Goal: Task Accomplishment & Management: Manage account settings

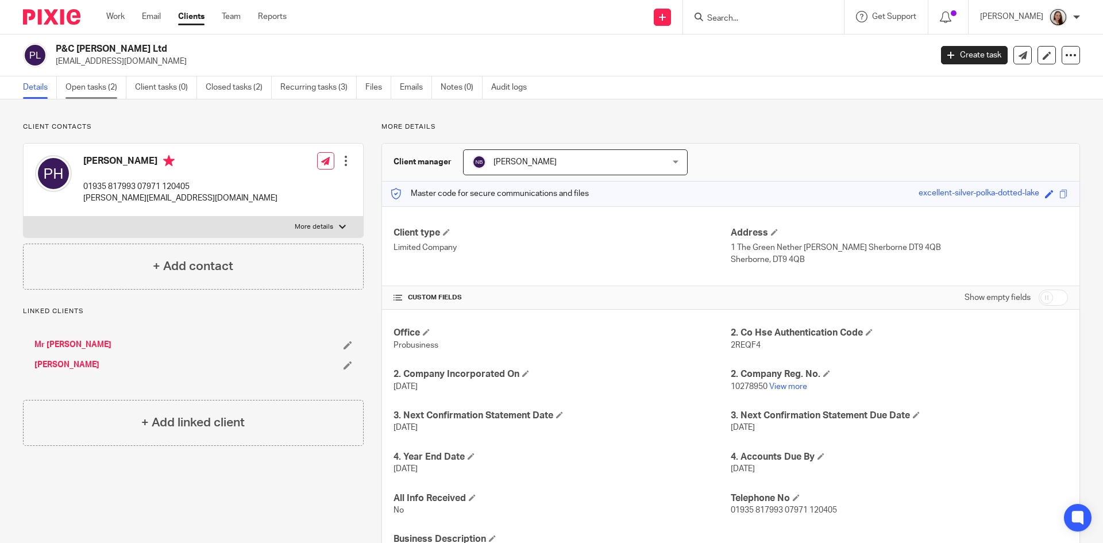
click at [122, 85] on link "Open tasks (2)" at bounding box center [96, 87] width 61 height 22
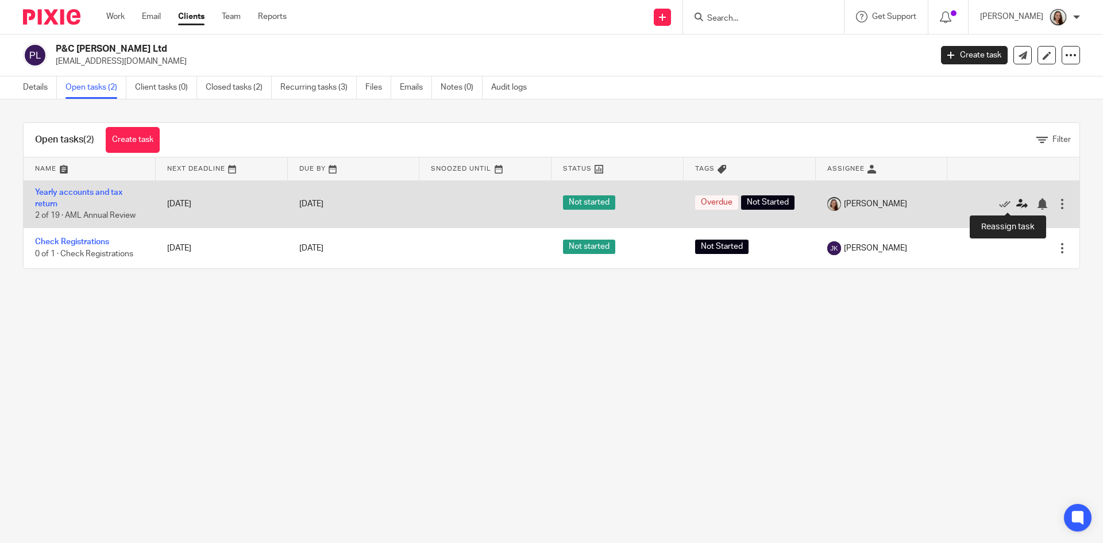
click at [1016, 203] on icon at bounding box center [1021, 203] width 11 height 11
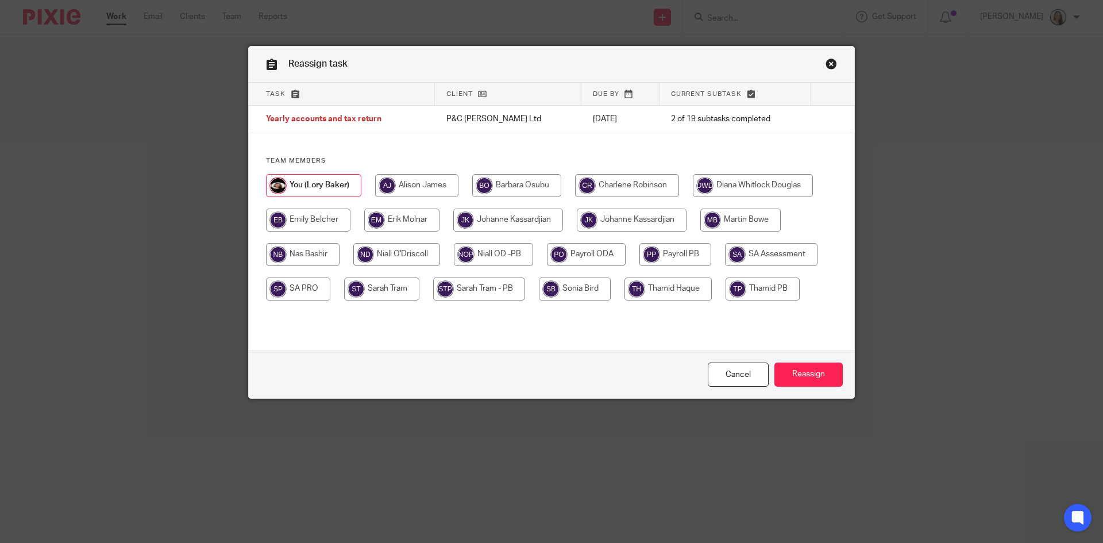
click at [292, 252] on input "radio" at bounding box center [303, 254] width 74 height 23
radio input "true"
click at [823, 368] on input "Reassign" at bounding box center [809, 375] width 68 height 25
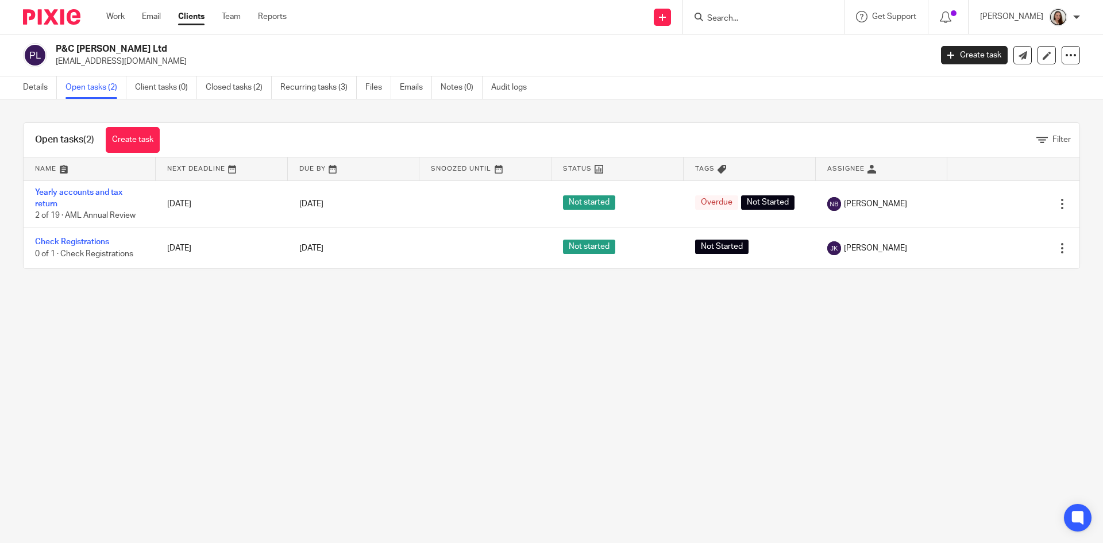
click at [126, 17] on ul "Work Email Clients Team Reports" at bounding box center [205, 16] width 198 height 11
click at [117, 20] on link "Work" at bounding box center [115, 16] width 18 height 11
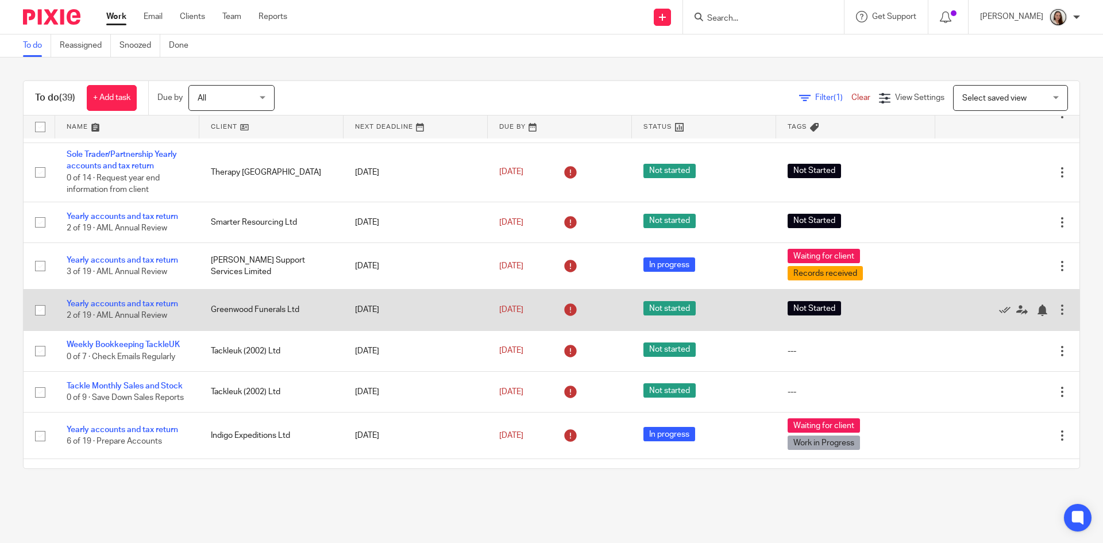
scroll to position [689, 0]
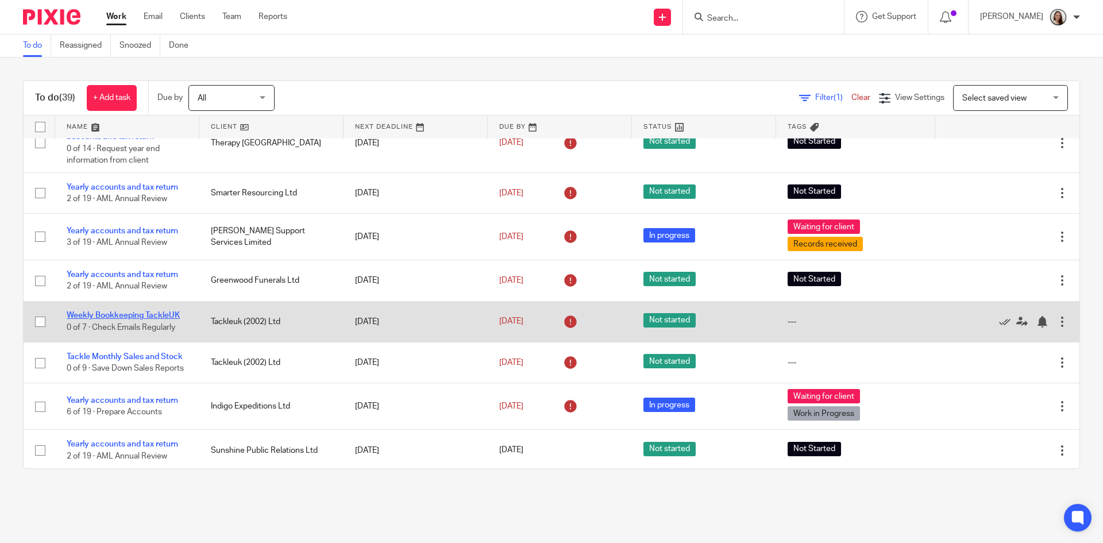
click at [160, 314] on link "Weekly Bookkeeping TackleUK" at bounding box center [123, 315] width 113 height 8
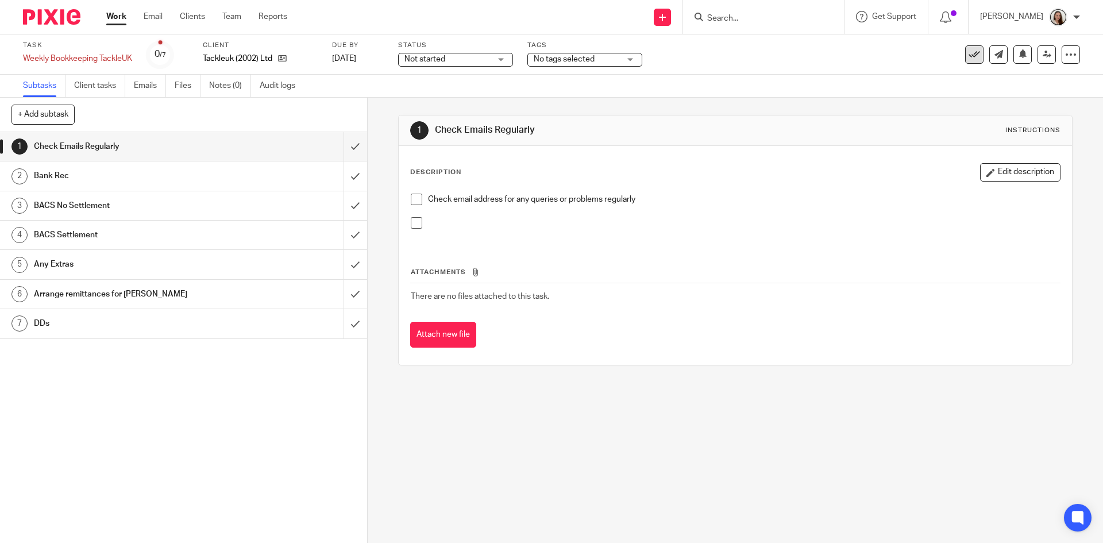
click at [969, 59] on icon at bounding box center [974, 54] width 11 height 11
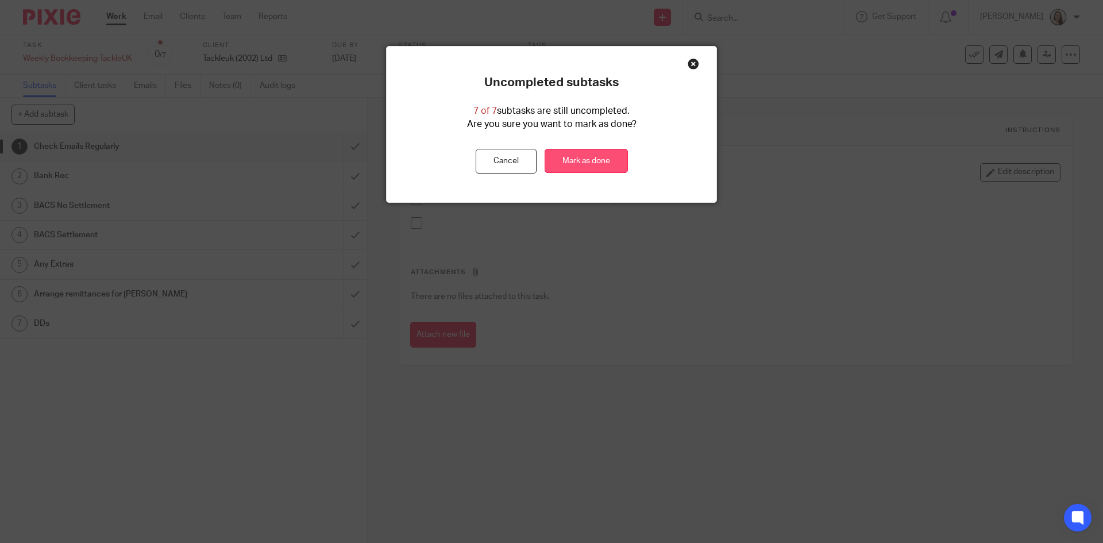
click at [597, 161] on link "Mark as done" at bounding box center [586, 161] width 83 height 25
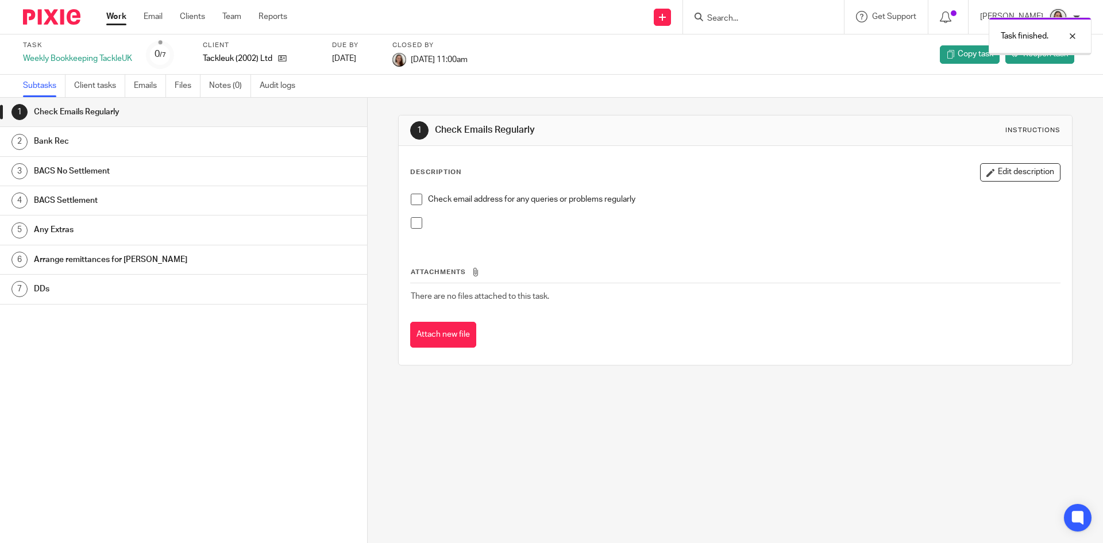
click at [118, 16] on link "Work" at bounding box center [116, 16] width 20 height 11
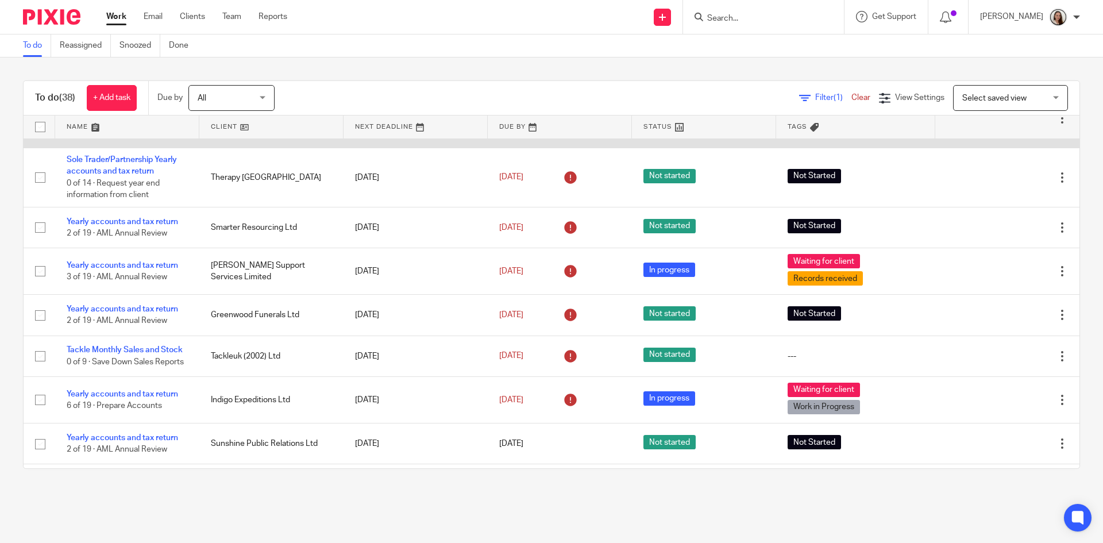
scroll to position [632, 0]
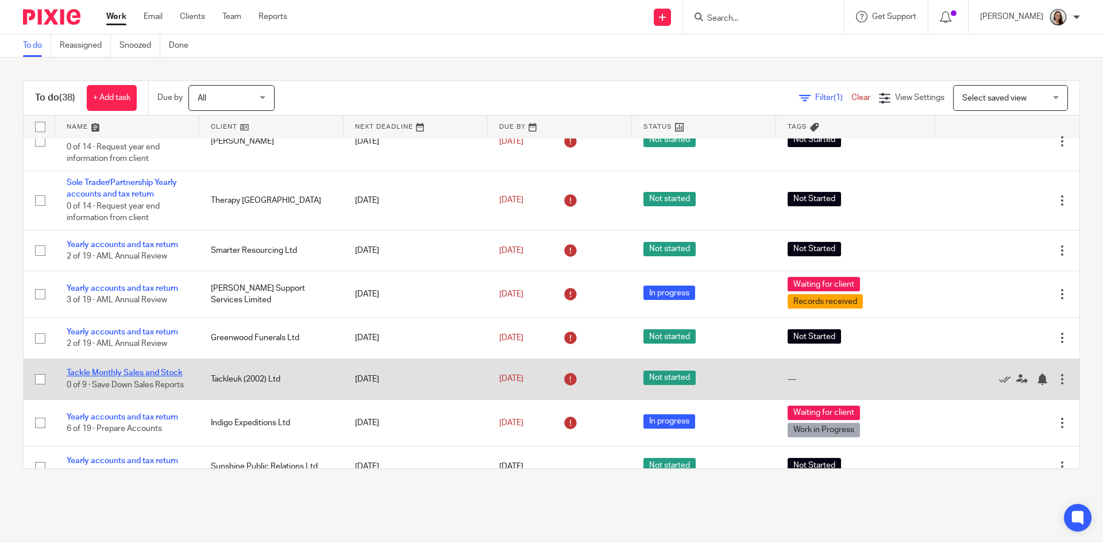
click at [134, 372] on link "Tackle Monthly Sales and Stock" at bounding box center [125, 373] width 116 height 8
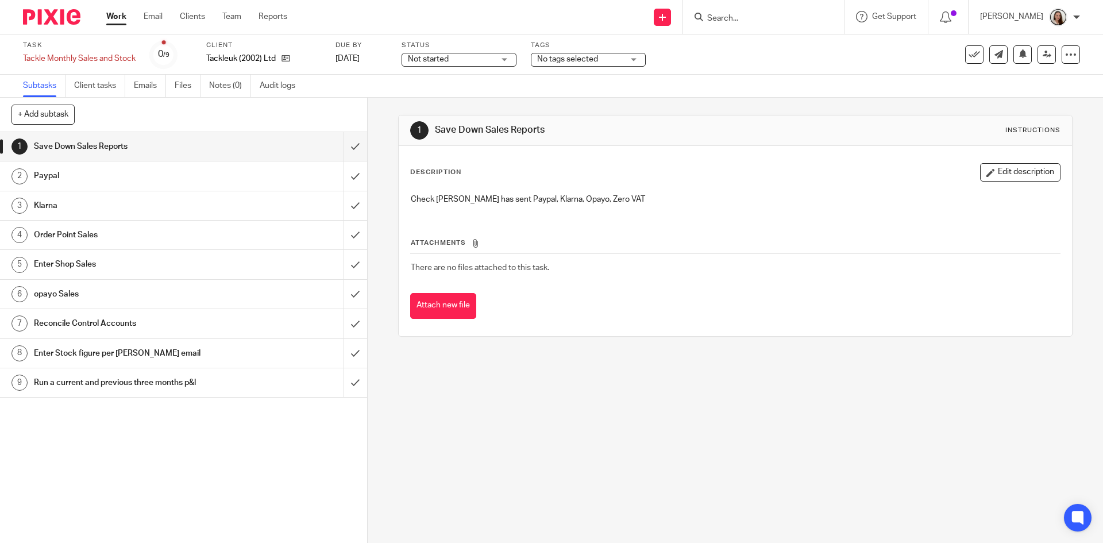
drag, startPoint x: 568, startPoint y: 62, endPoint x: 568, endPoint y: 70, distance: 7.5
click at [568, 61] on span "No tags selected" at bounding box center [567, 59] width 61 height 8
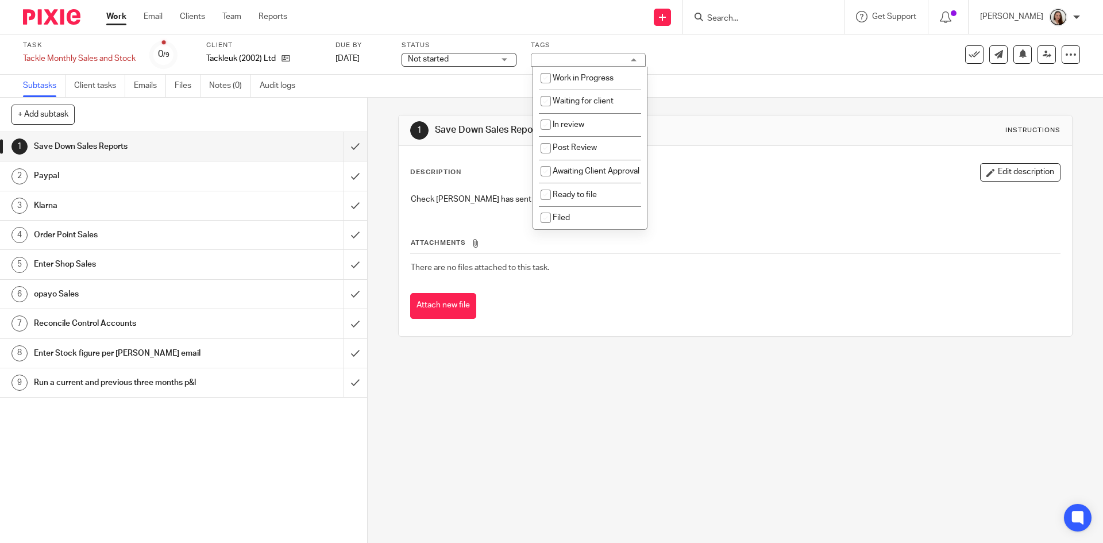
scroll to position [117, 0]
click at [599, 136] on li "Post Review" at bounding box center [590, 148] width 114 height 24
checkbox input "true"
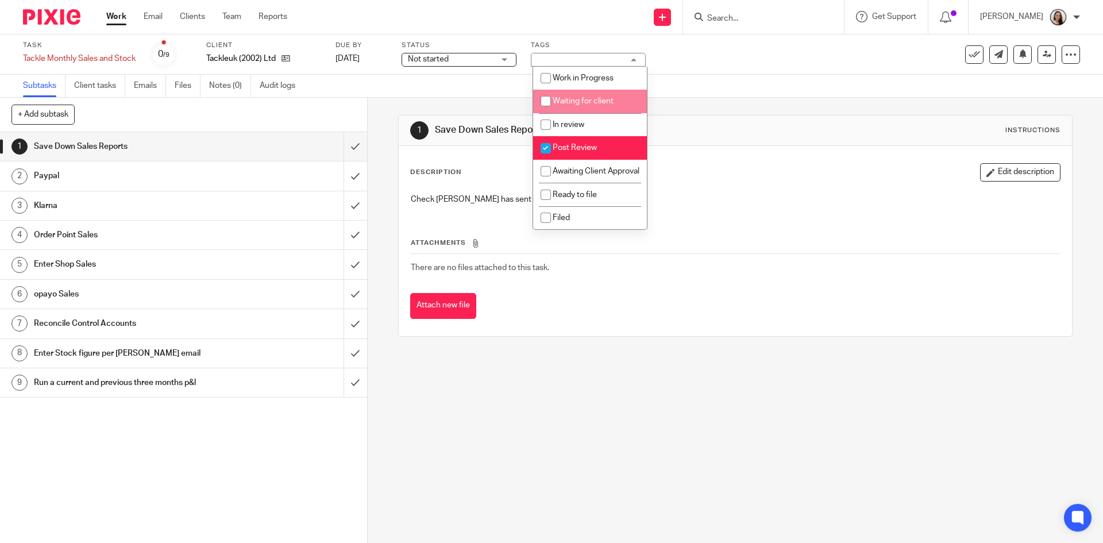
click at [500, 59] on div "Not started Not started" at bounding box center [459, 60] width 115 height 14
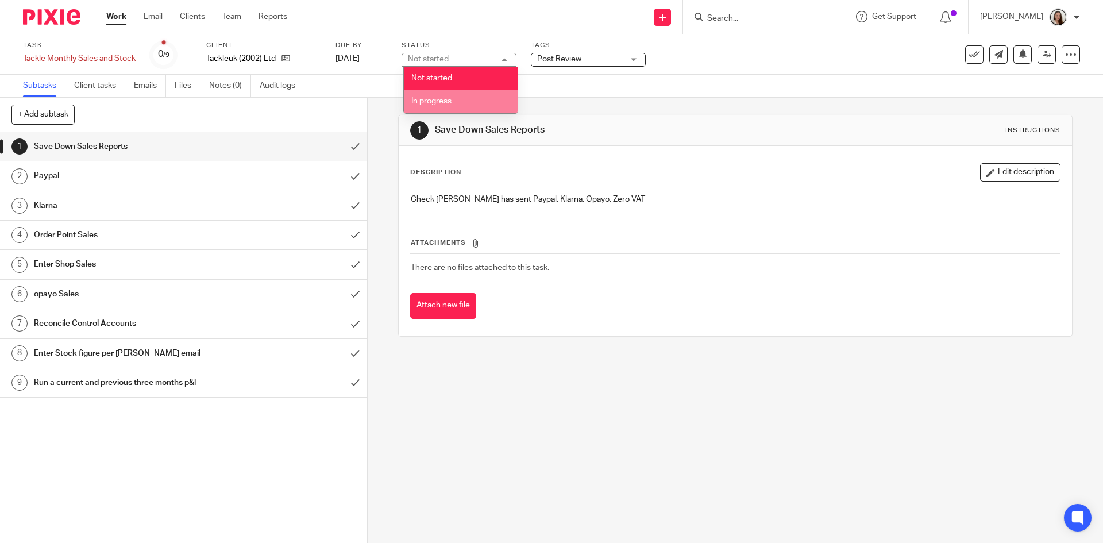
click at [454, 102] on li "In progress" at bounding box center [461, 102] width 114 height 24
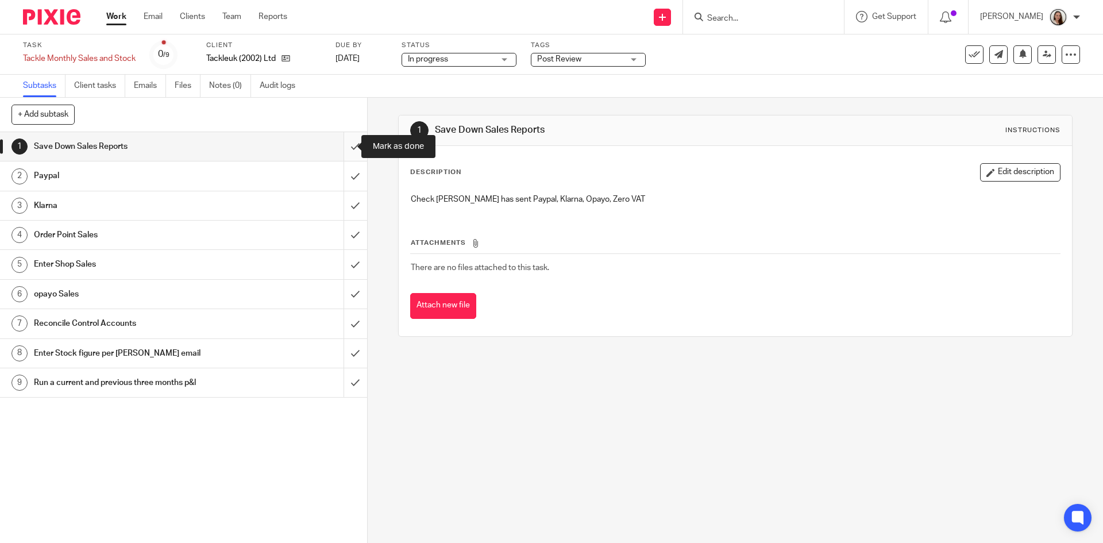
click at [346, 146] on input "submit" at bounding box center [183, 146] width 367 height 29
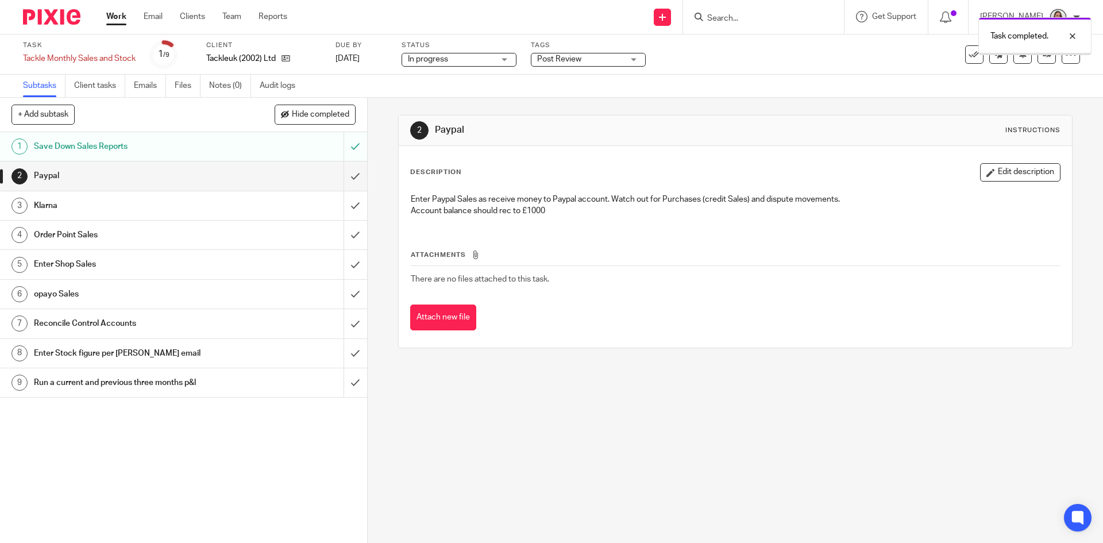
click at [345, 175] on input "submit" at bounding box center [183, 175] width 367 height 29
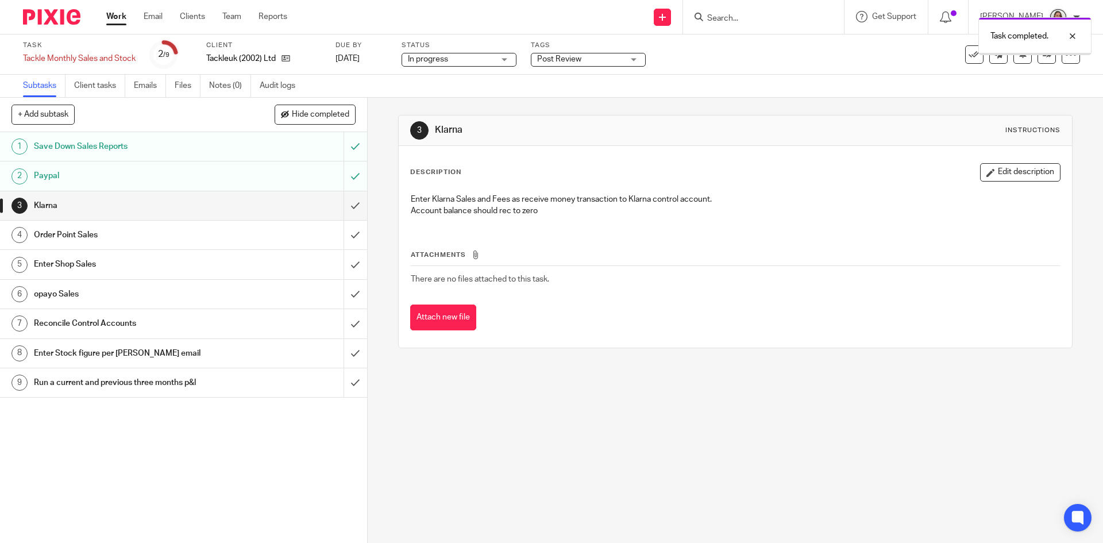
click at [340, 205] on input "submit" at bounding box center [183, 205] width 367 height 29
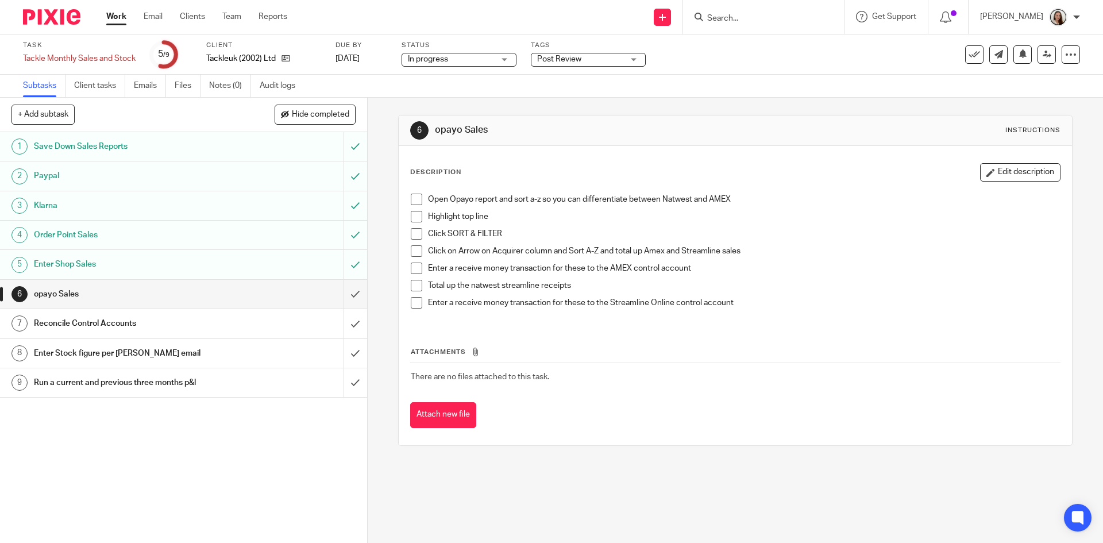
click at [346, 291] on input "submit" at bounding box center [183, 294] width 367 height 29
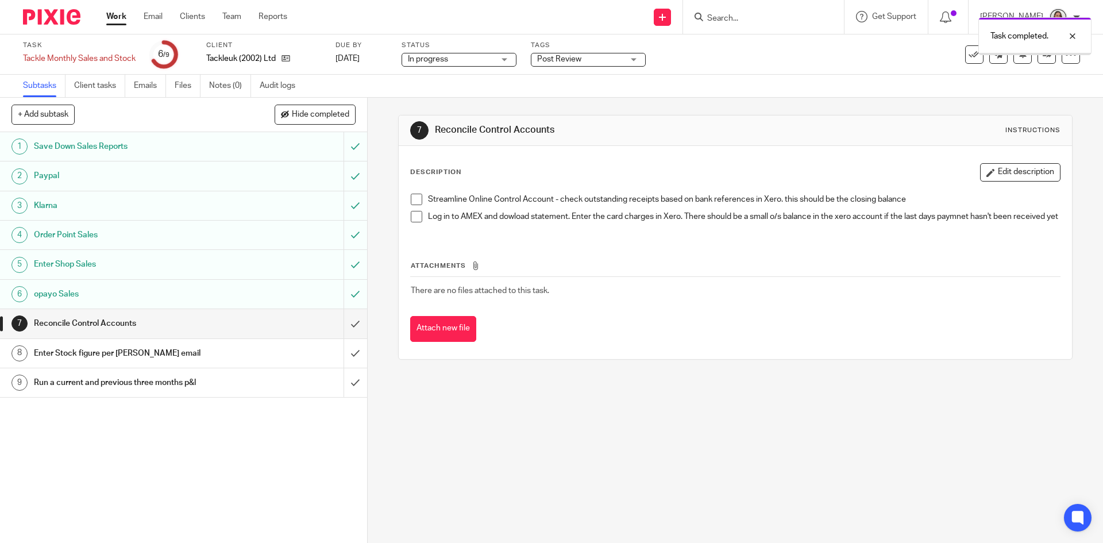
click at [346, 322] on input "submit" at bounding box center [183, 323] width 367 height 29
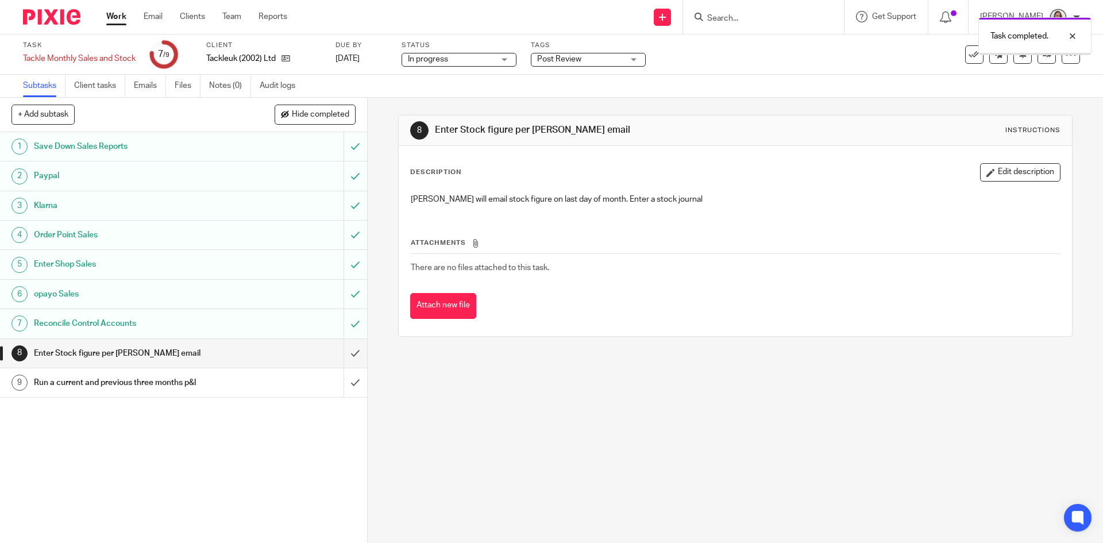
click at [345, 348] on input "submit" at bounding box center [183, 353] width 367 height 29
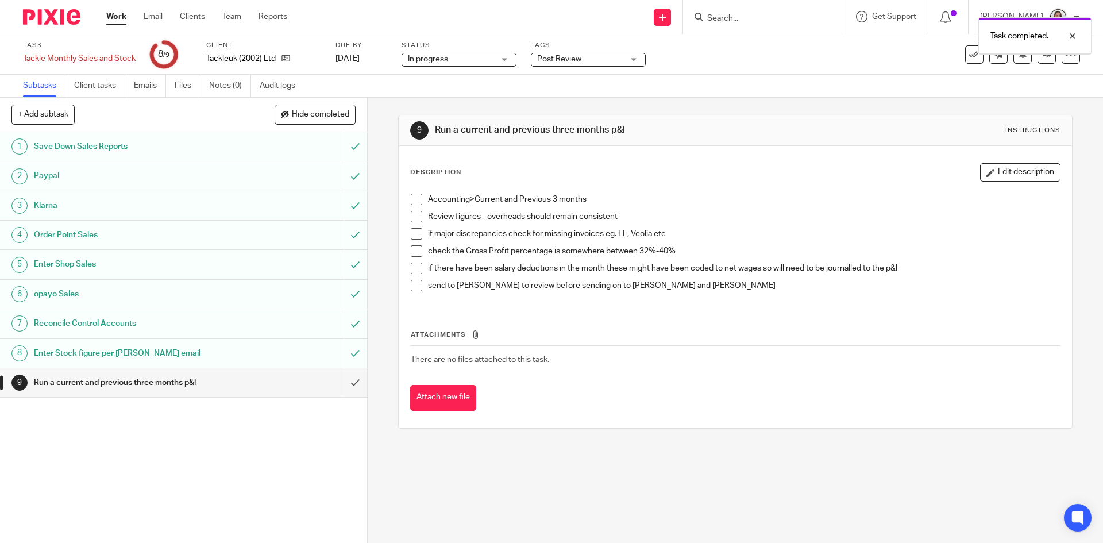
click at [348, 384] on input "submit" at bounding box center [183, 382] width 367 height 29
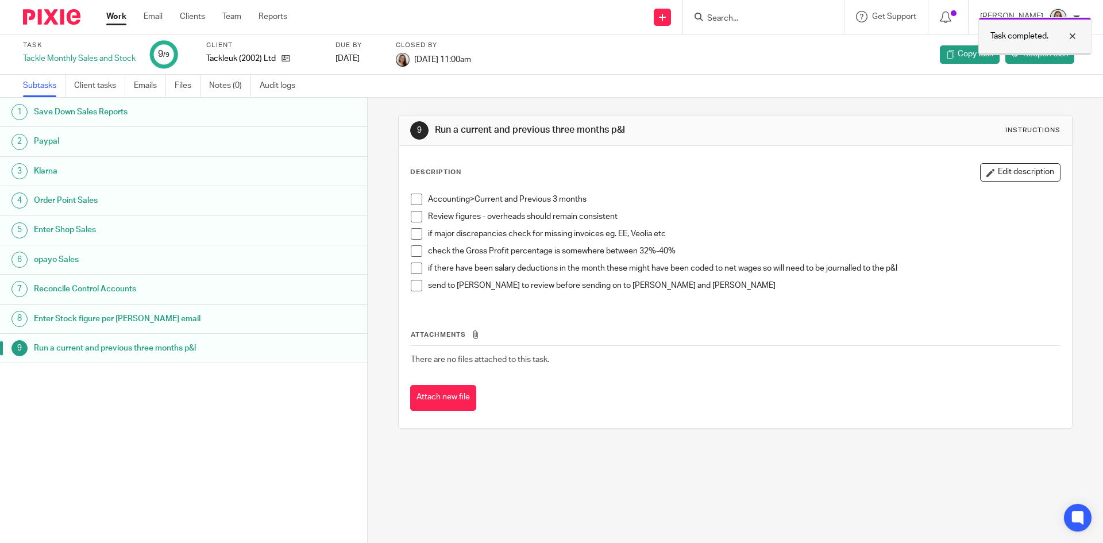
click at [1080, 34] on div "Task completed." at bounding box center [1034, 36] width 113 height 38
click at [109, 20] on link "Work" at bounding box center [116, 16] width 20 height 11
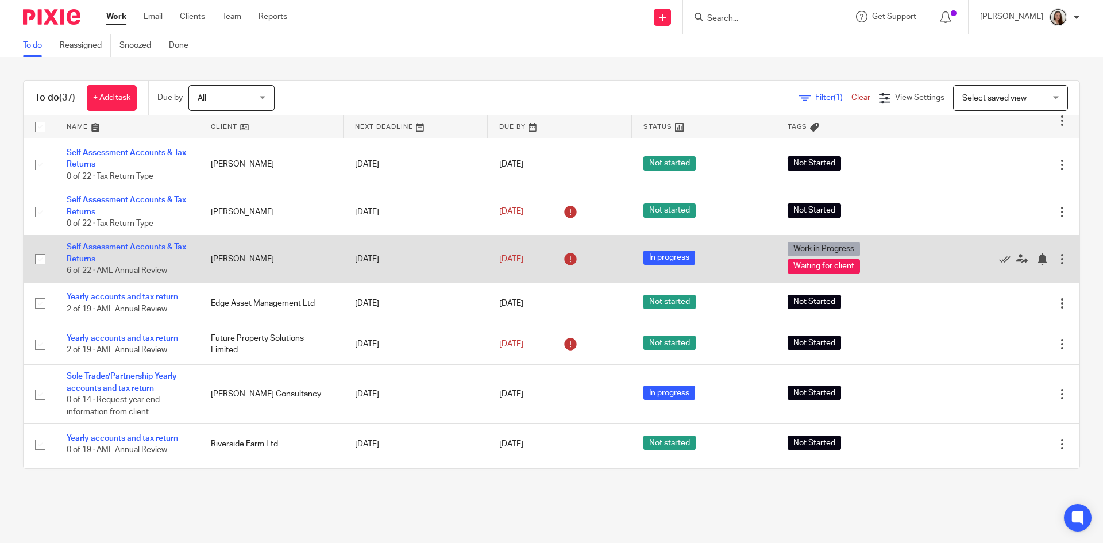
scroll to position [1423, 0]
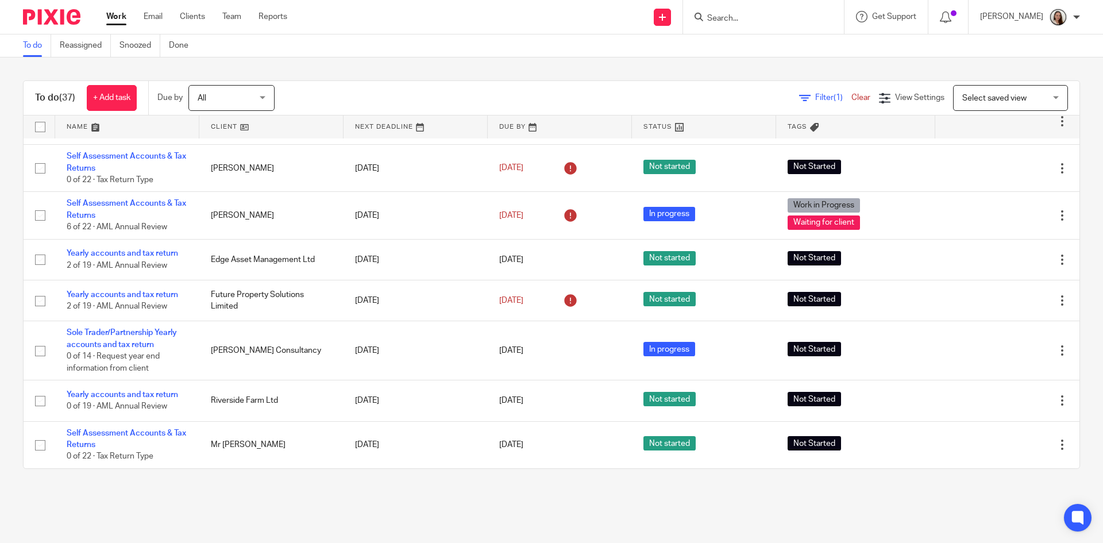
click at [765, 17] on input "Search" at bounding box center [757, 19] width 103 height 10
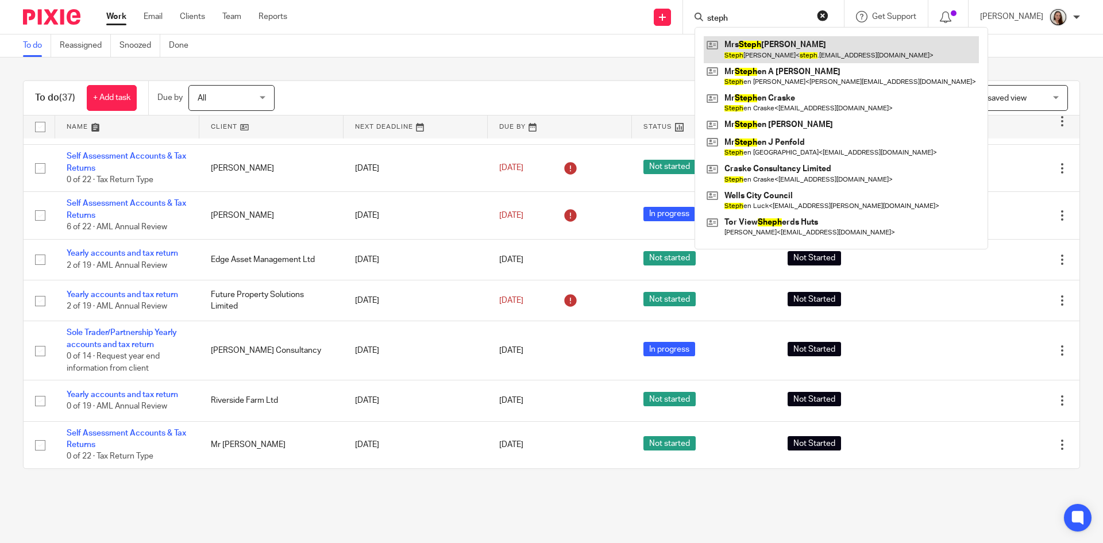
type input "steph"
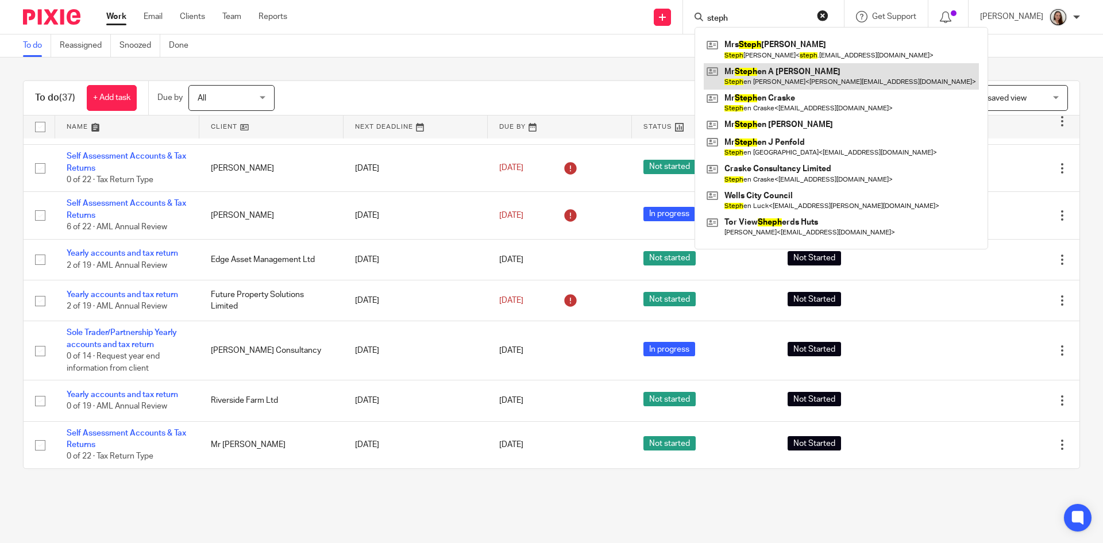
drag, startPoint x: 789, startPoint y: 54, endPoint x: 769, endPoint y: 63, distance: 22.1
click at [789, 54] on link at bounding box center [841, 49] width 275 height 26
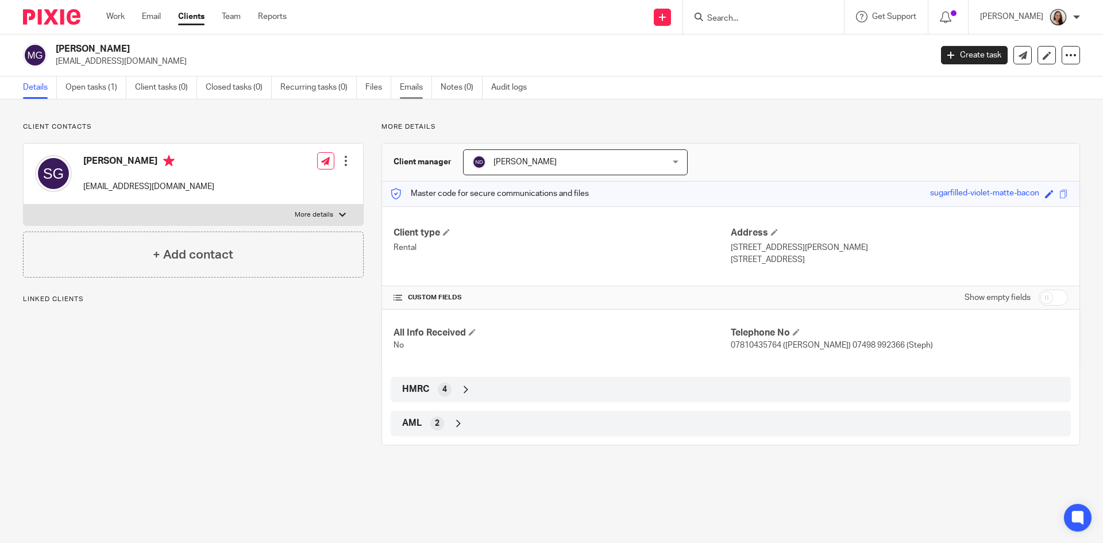
click at [411, 84] on link "Emails" at bounding box center [416, 87] width 32 height 22
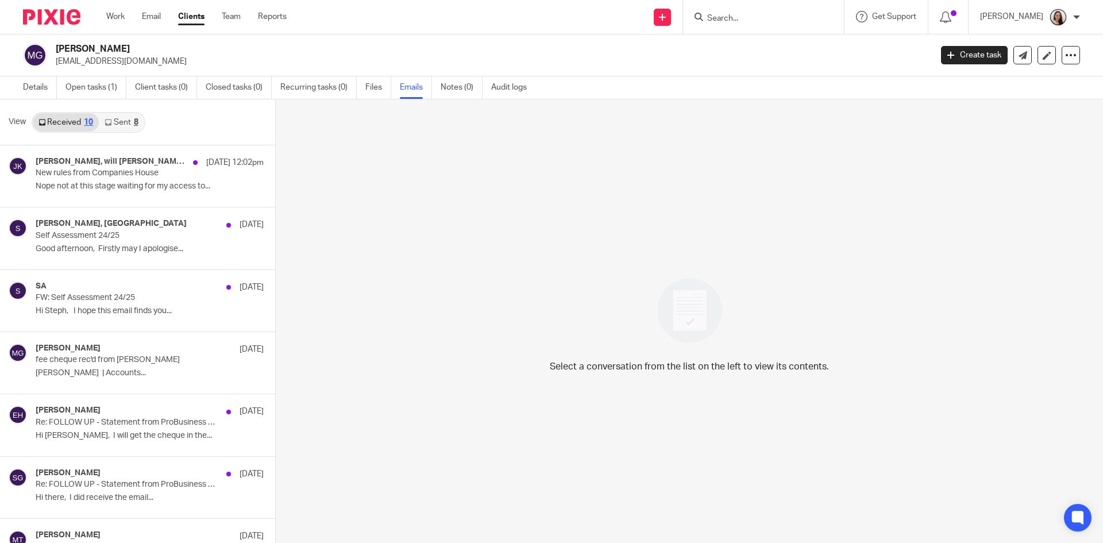
click at [134, 123] on div "8" at bounding box center [136, 122] width 5 height 8
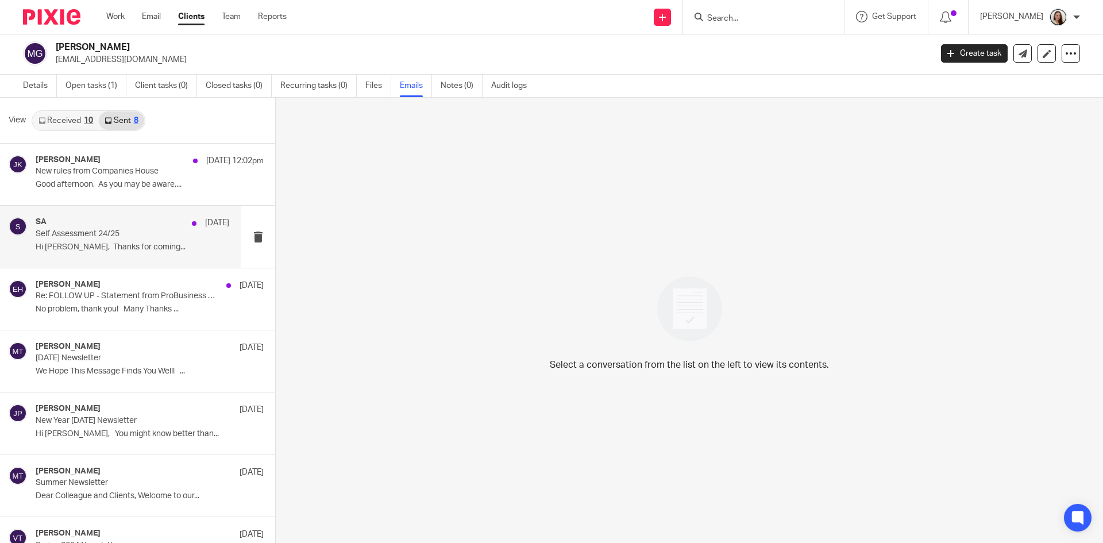
click at [147, 218] on div "SA 17 Sep" at bounding box center [133, 222] width 194 height 11
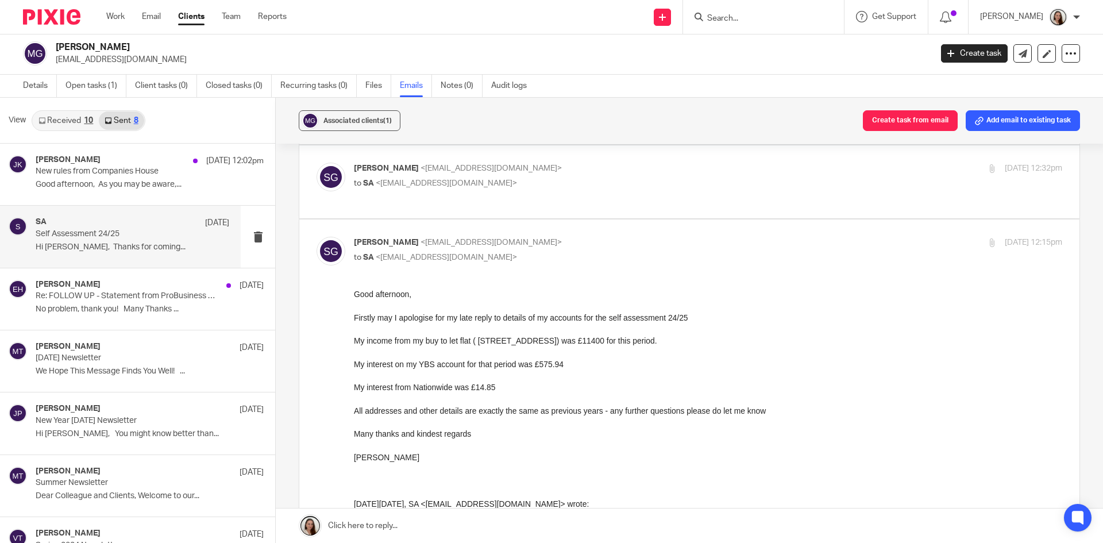
scroll to position [379, 0]
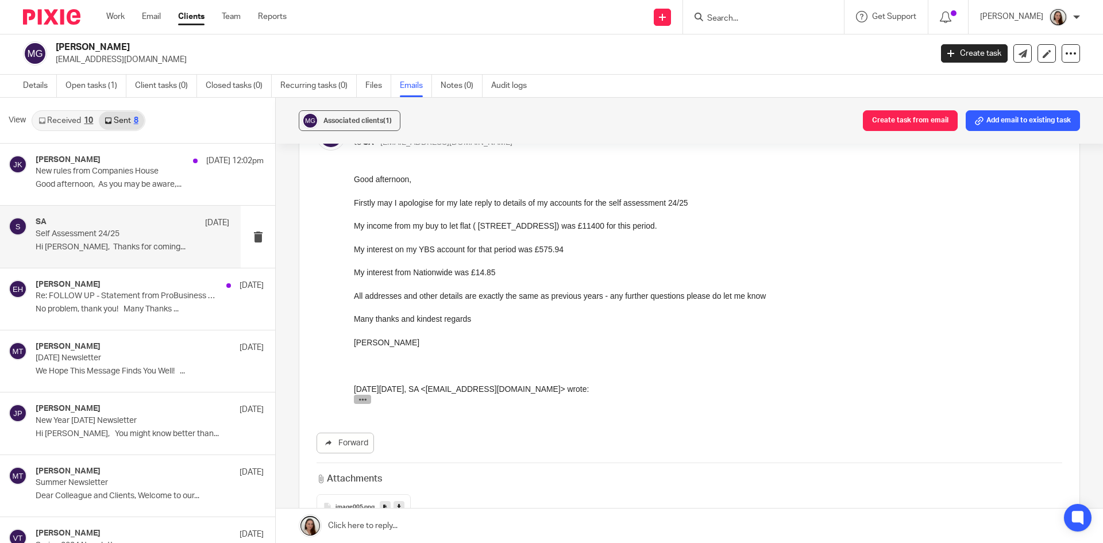
click at [364, 398] on icon "button" at bounding box center [363, 399] width 9 height 9
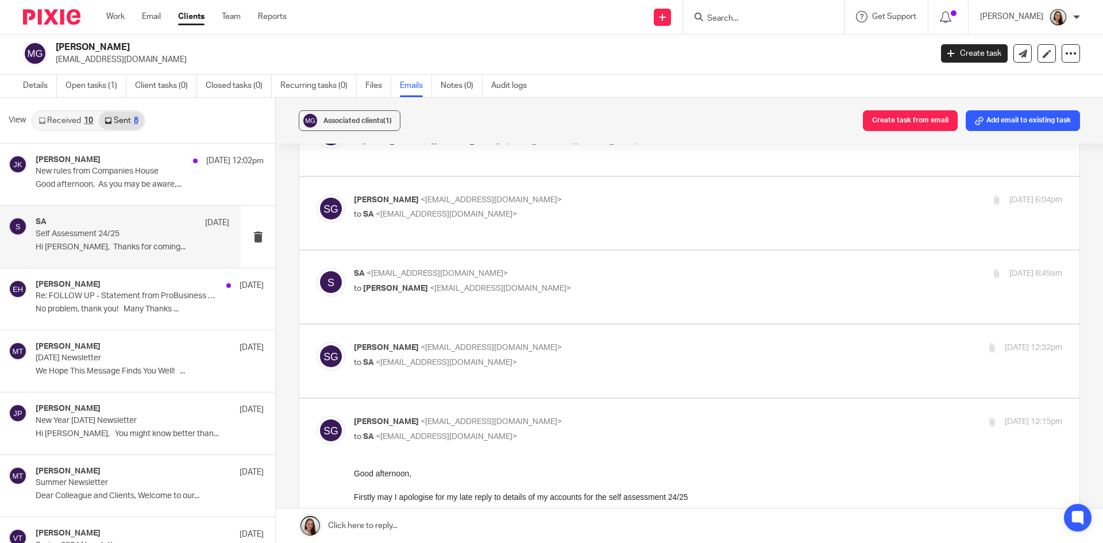
scroll to position [115, 0]
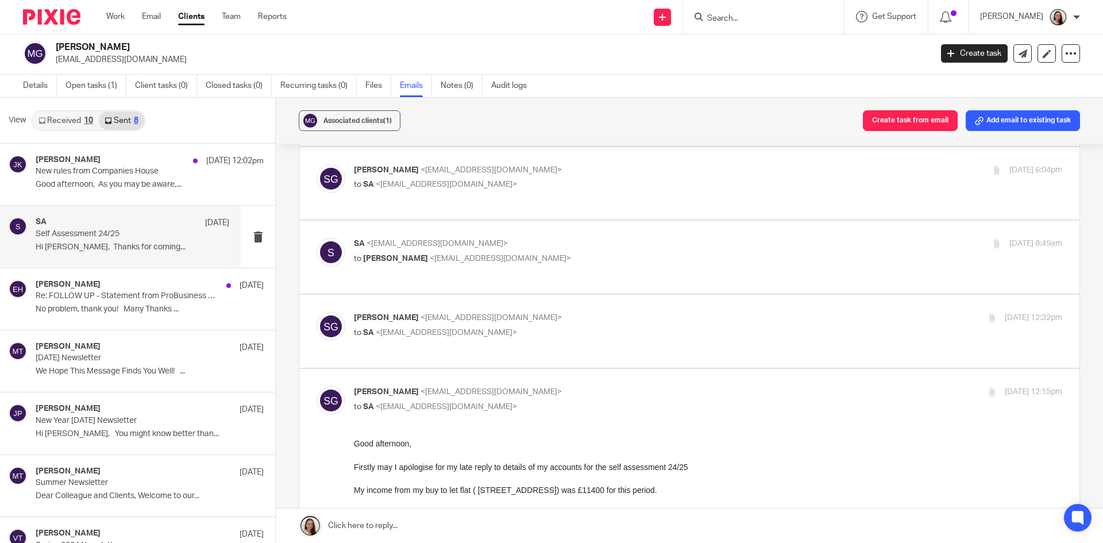
drag, startPoint x: 91, startPoint y: 118, endPoint x: 107, endPoint y: 120, distance: 16.1
click at [90, 118] on div "10" at bounding box center [88, 121] width 9 height 8
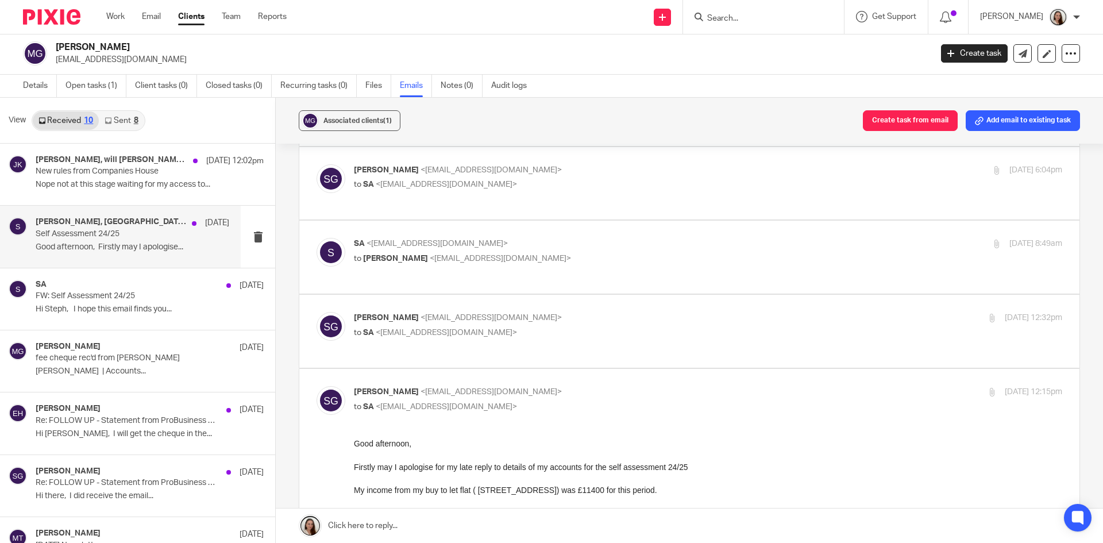
click at [137, 245] on p "Good afternoon, Firstly may I apologise..." at bounding box center [133, 247] width 194 height 10
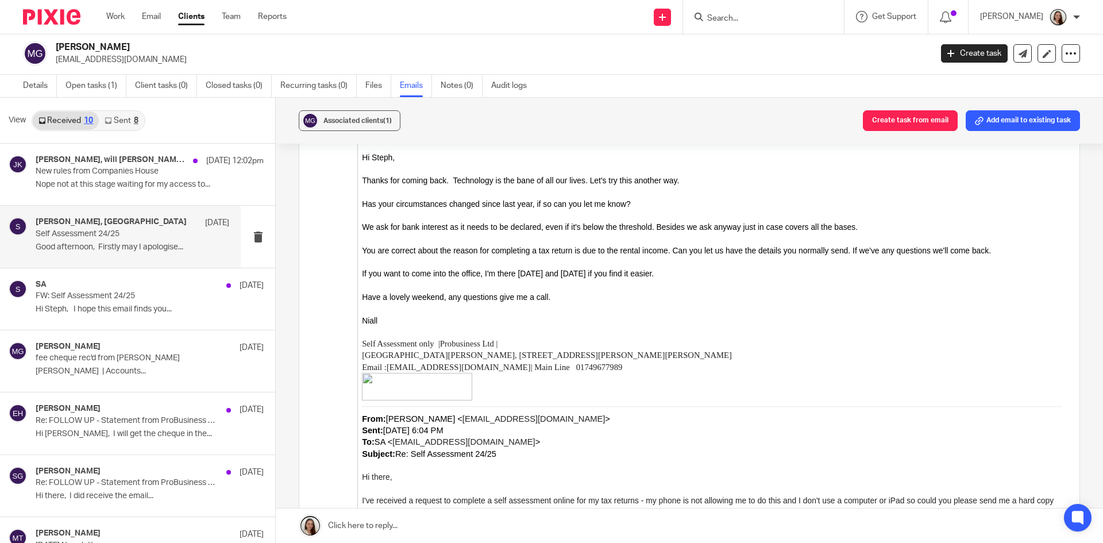
scroll to position [1254, 0]
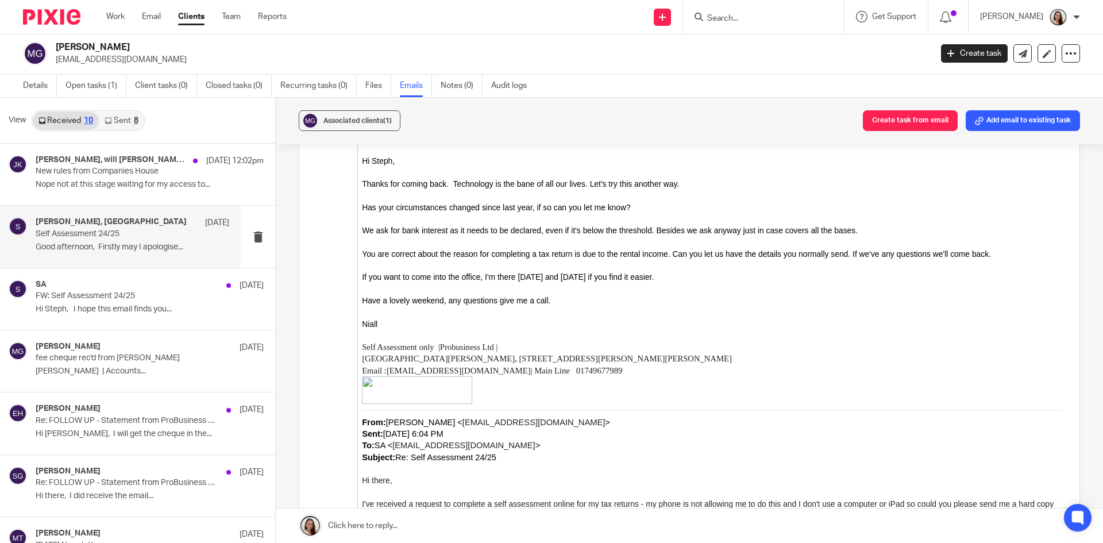
click at [163, 16] on ul "Work Email Clients Team Reports" at bounding box center [205, 16] width 198 height 11
click at [157, 17] on link "Email" at bounding box center [151, 16] width 19 height 11
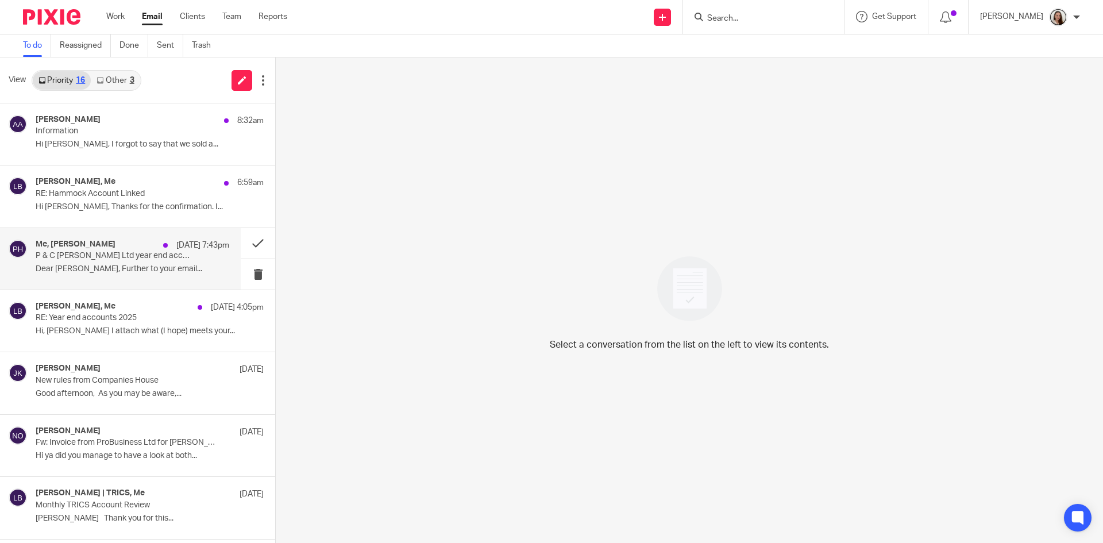
click at [121, 260] on p "P & C [PERSON_NAME] Ltd year end accounts [DATE] - [DATE]" at bounding box center [113, 256] width 155 height 10
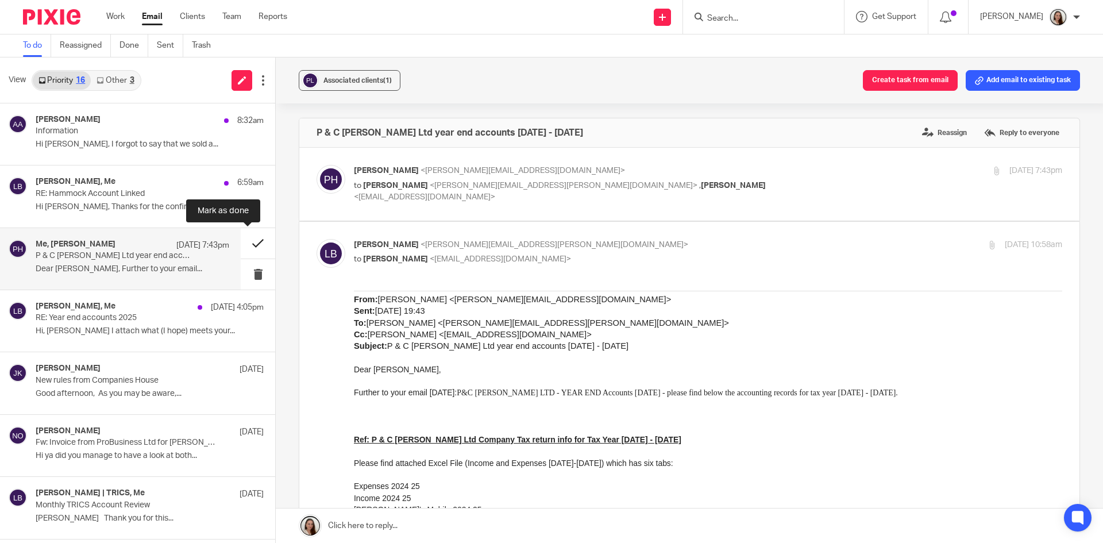
click at [257, 238] on button at bounding box center [258, 243] width 34 height 30
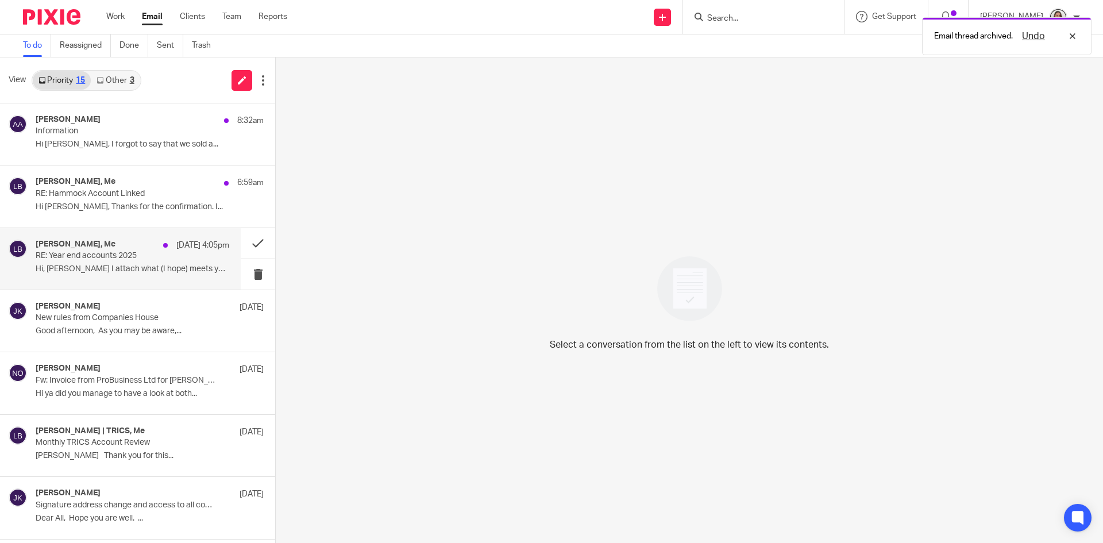
click at [105, 255] on p "RE: Year end accounts 2025" at bounding box center [113, 256] width 155 height 10
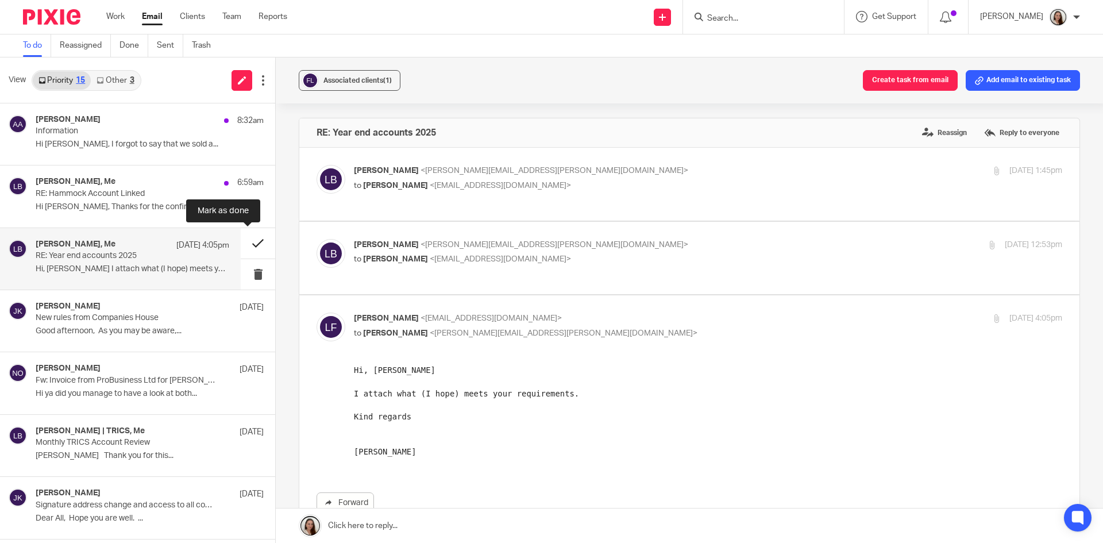
click at [244, 239] on button at bounding box center [258, 243] width 34 height 30
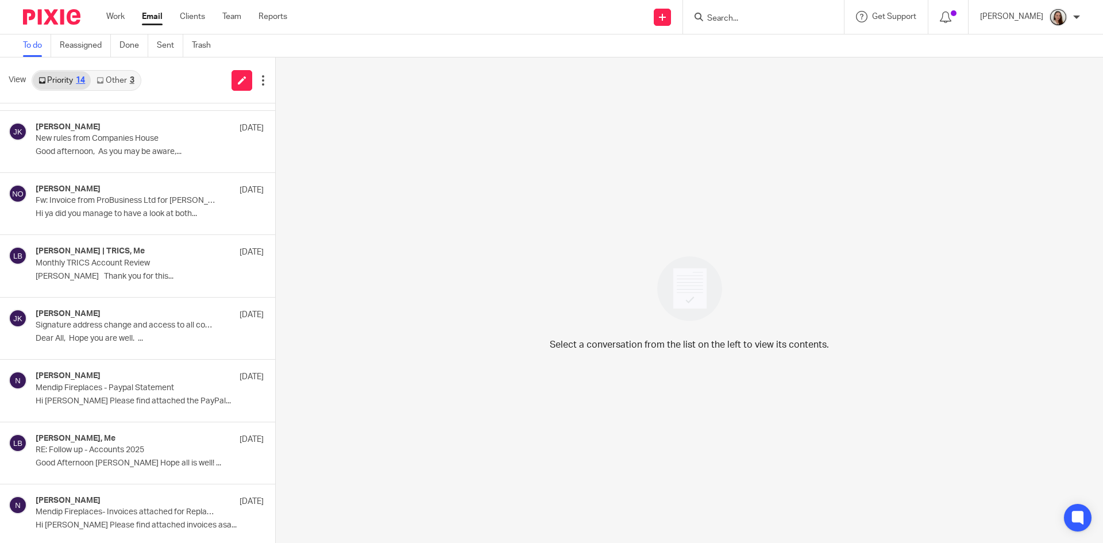
scroll to position [432, 0]
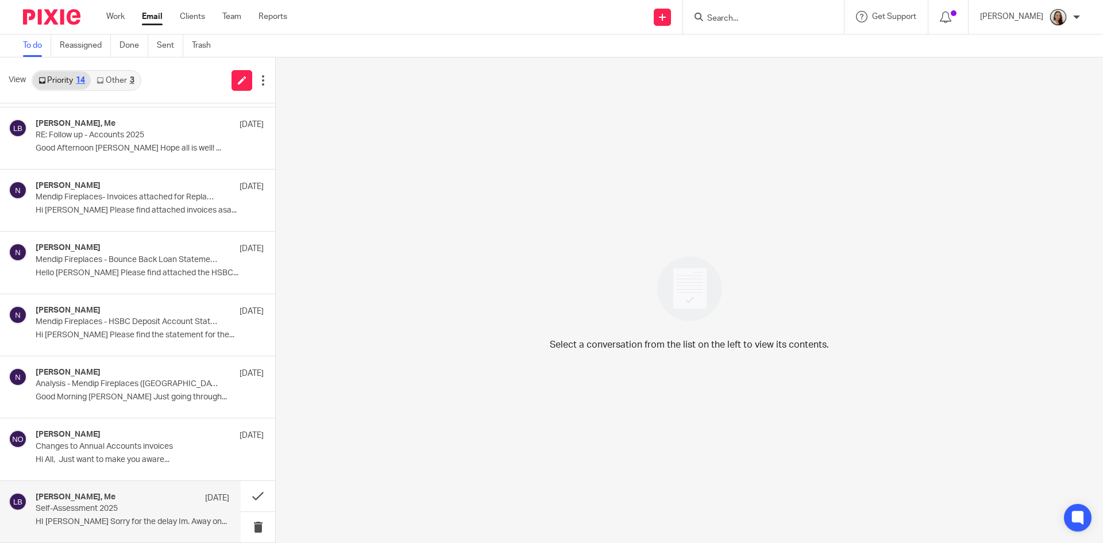
click at [118, 500] on div "[PERSON_NAME], Me [DATE]" at bounding box center [133, 497] width 194 height 11
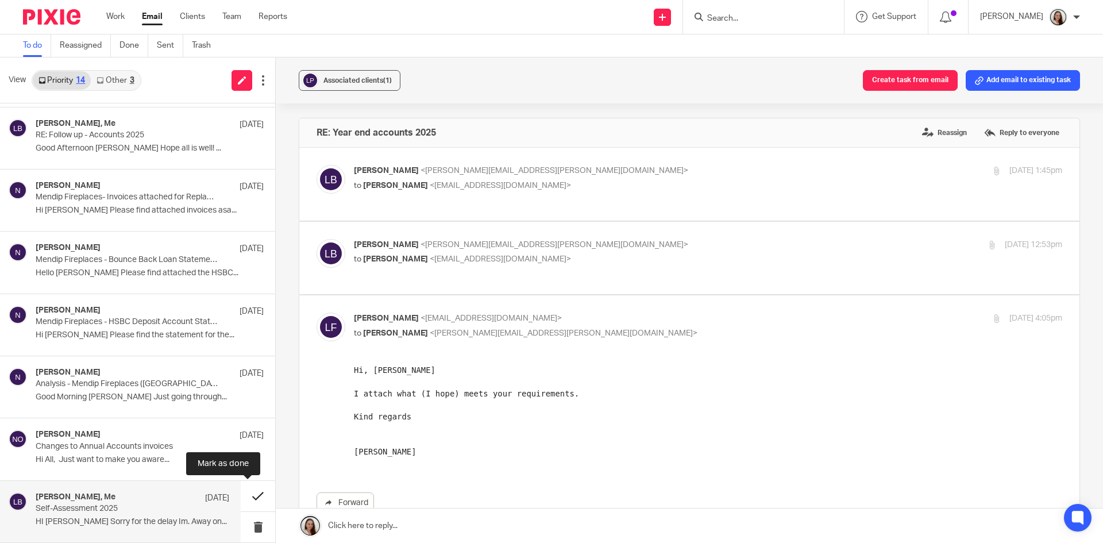
click at [241, 496] on button at bounding box center [258, 496] width 34 height 30
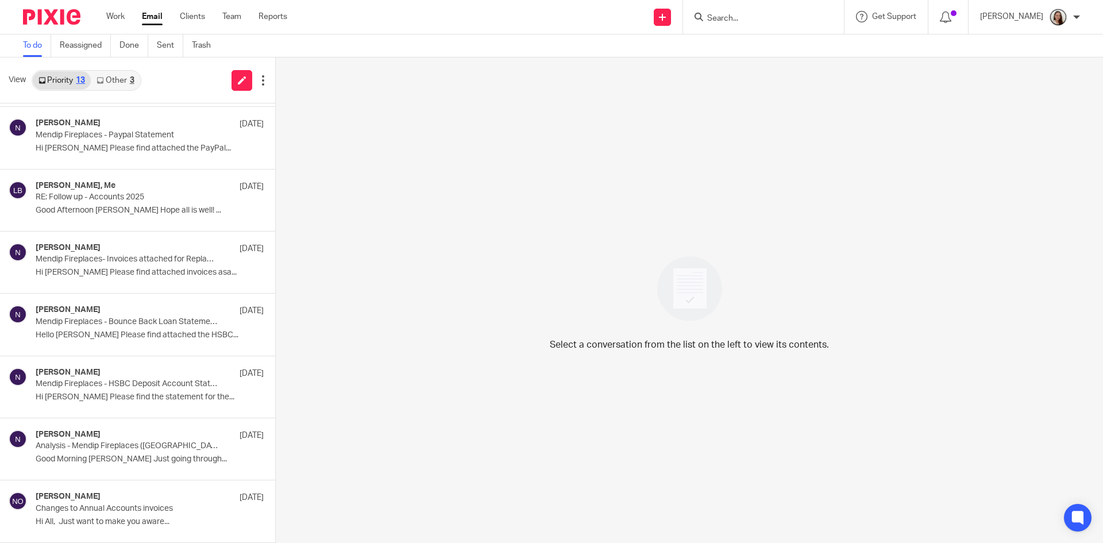
scroll to position [0, 0]
